Goal: Transaction & Acquisition: Purchase product/service

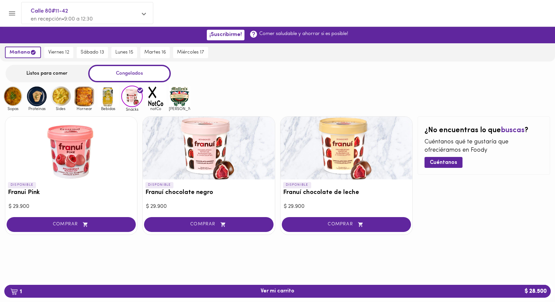
click at [83, 102] on img at bounding box center [84, 96] width 21 height 21
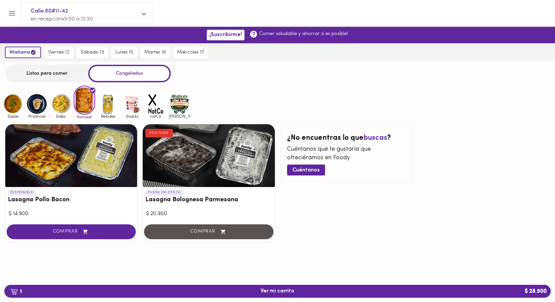
click at [57, 166] on div at bounding box center [71, 155] width 132 height 63
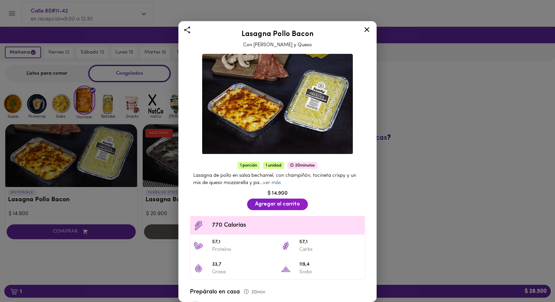
click at [279, 183] on link "ver más" at bounding box center [272, 182] width 18 height 5
click at [151, 192] on div "Lasagna Pollo Bacon Con Champiñones y Queso 1 porción 1 unidad 20 minutos Lasag…" at bounding box center [277, 151] width 555 height 302
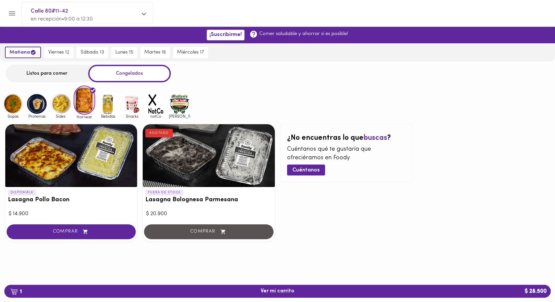
click at [135, 104] on img at bounding box center [131, 103] width 21 height 21
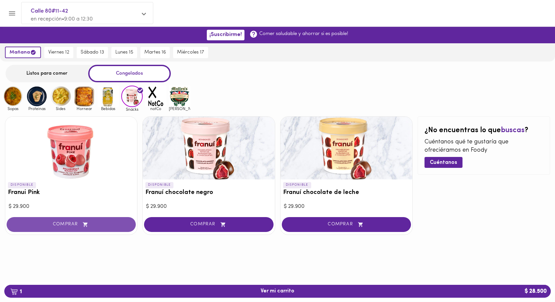
click at [79, 224] on span "COMPRAR" at bounding box center [71, 225] width 113 height 6
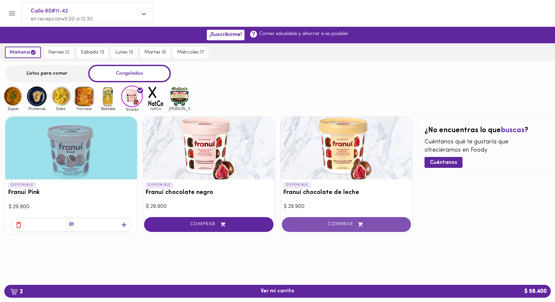
click at [322, 222] on span "COMPRAR" at bounding box center [346, 225] width 113 height 6
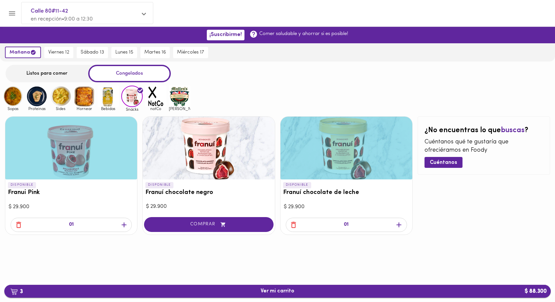
click at [185, 291] on span "3 Ver mi carrito $ 88.300" at bounding box center [278, 291] width 536 height 6
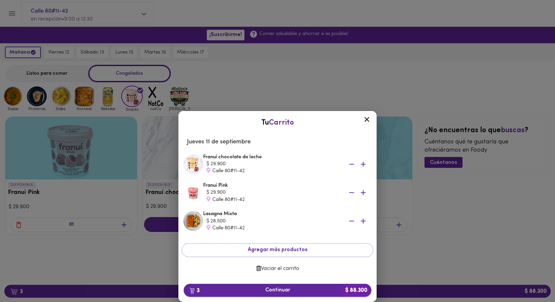
click at [251, 290] on span "3 Continuar $ 88.300" at bounding box center [277, 290] width 177 height 6
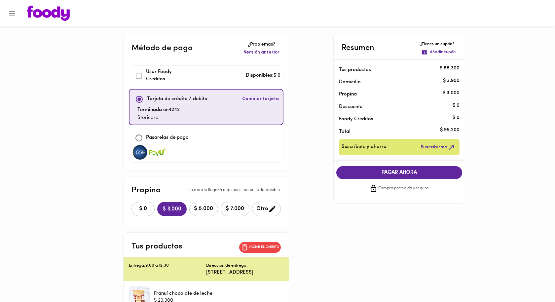
click at [141, 209] on span "$ 0" at bounding box center [143, 209] width 15 height 6
click at [394, 172] on span "PAGAR AHORA" at bounding box center [399, 173] width 113 height 6
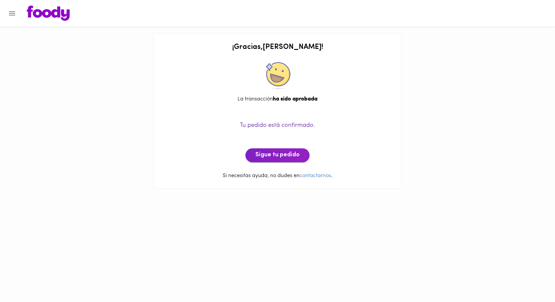
click at [296, 156] on span "Sigue tu pedido" at bounding box center [278, 155] width 44 height 7
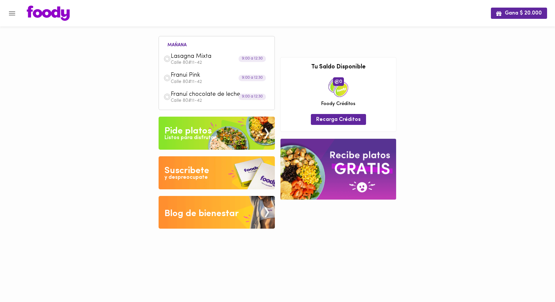
click at [478, 87] on div "Gana $ 20.000 mañana Lasagna Mixta Calle 80#11-42 9:00 a 12:30 Franui Pink Call…" at bounding box center [277, 119] width 555 height 239
